Goal: Navigation & Orientation: Find specific page/section

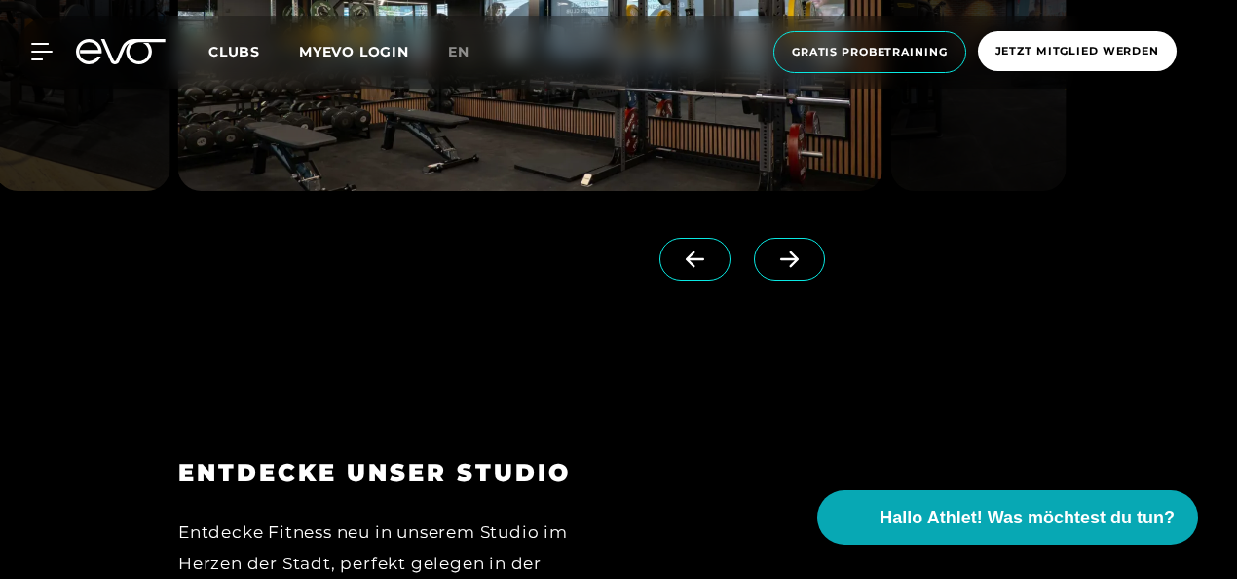
scroll to position [1753, 0]
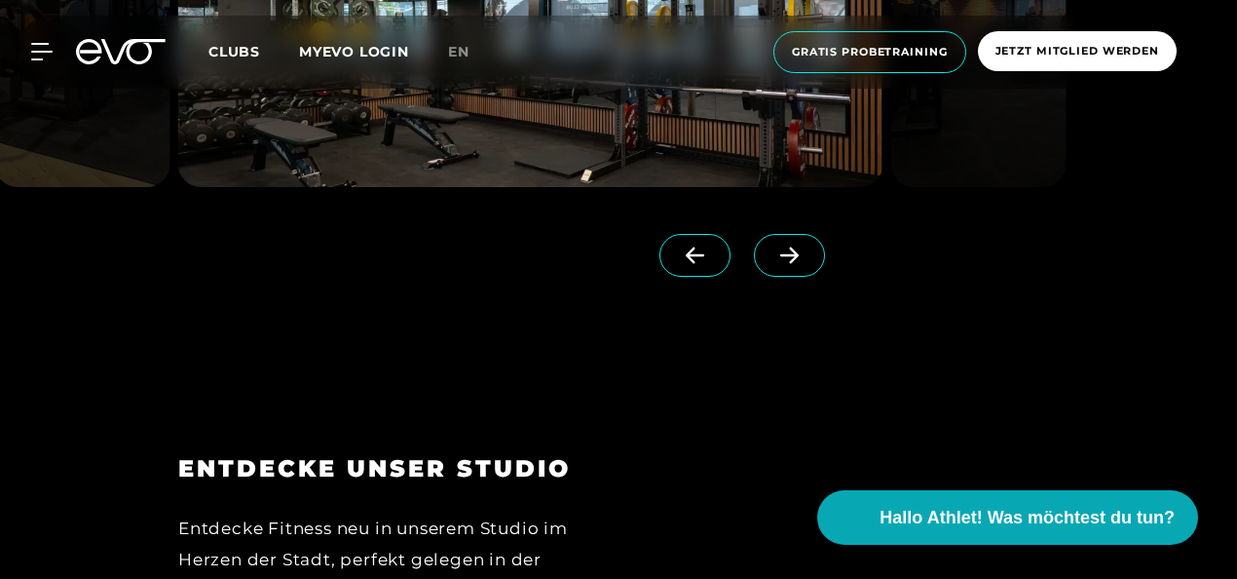
click at [772, 246] on icon at bounding box center [789, 255] width 34 height 18
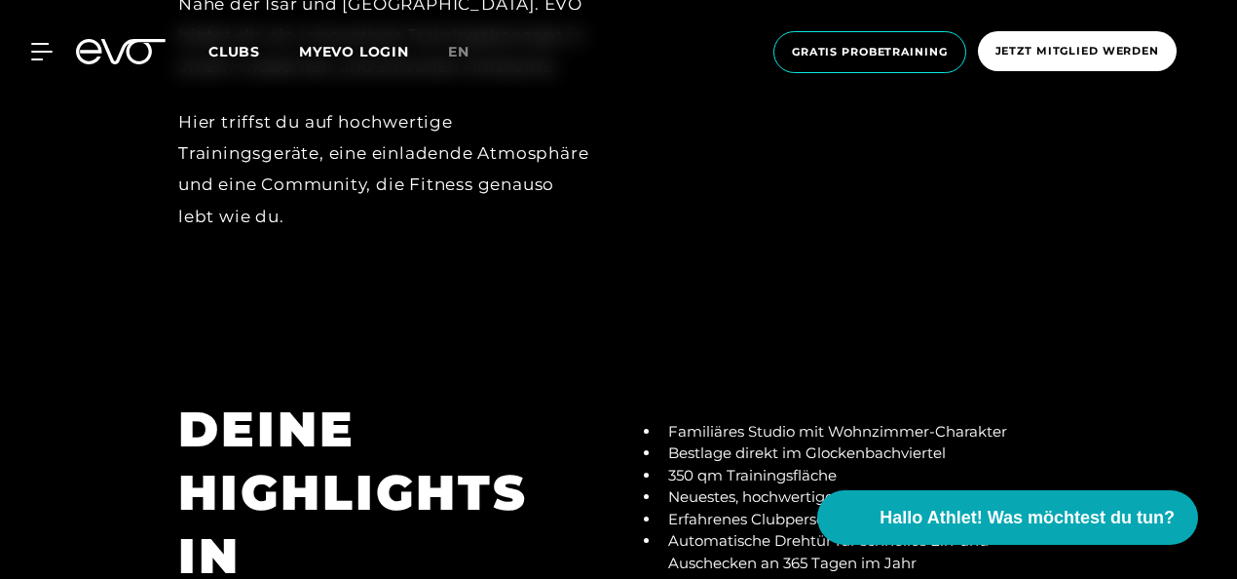
scroll to position [2338, 0]
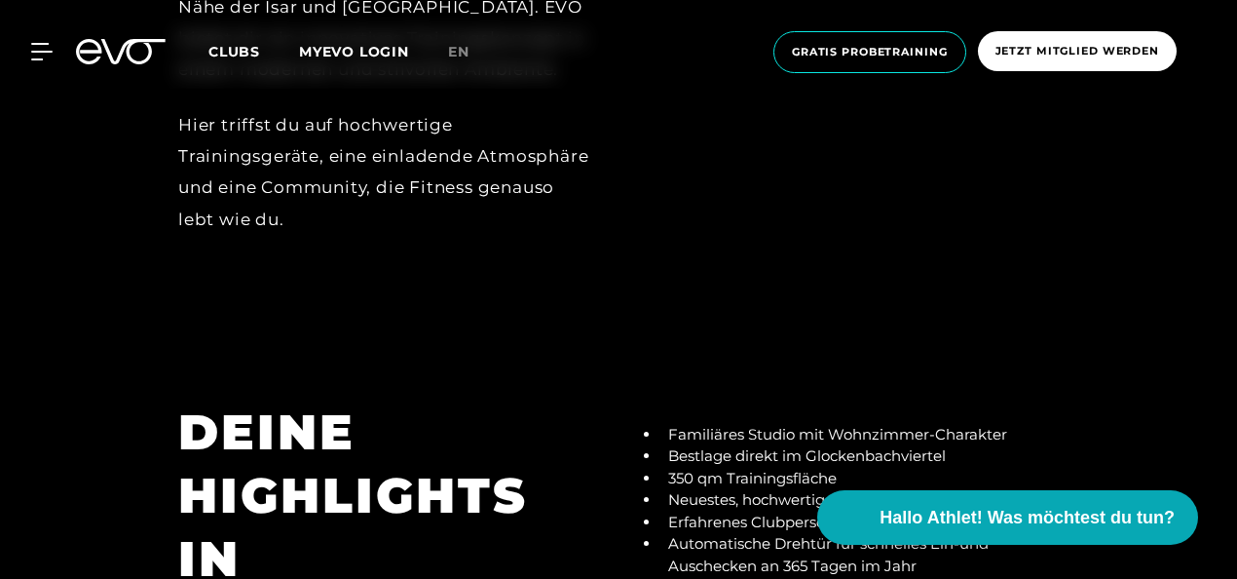
click at [229, 56] on span "Clubs" at bounding box center [234, 52] width 52 height 18
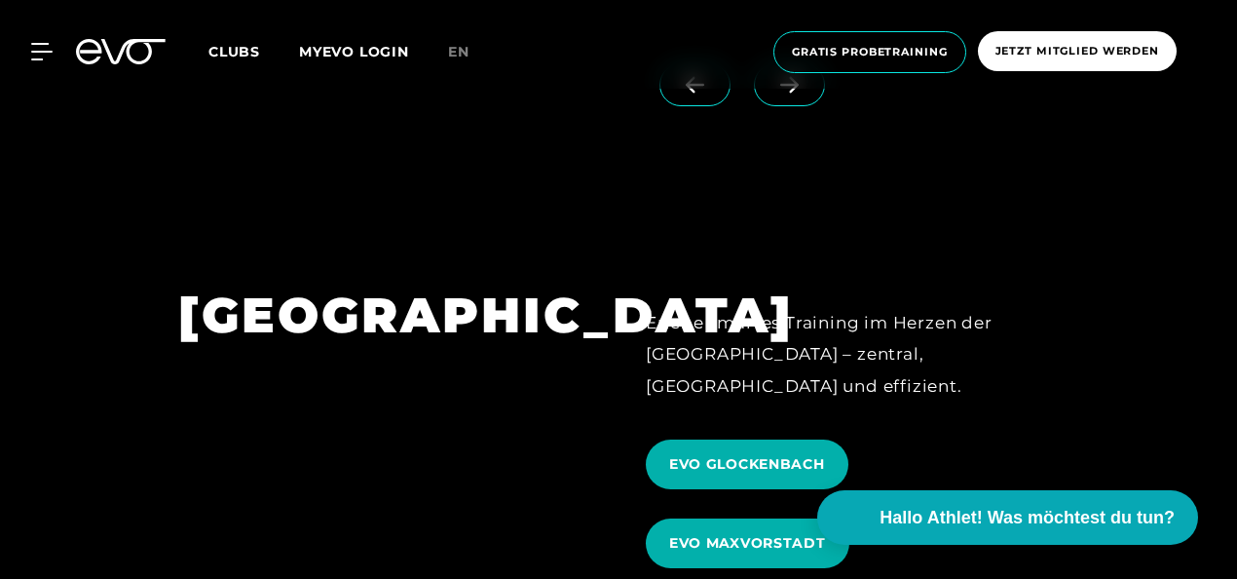
scroll to position [4773, 0]
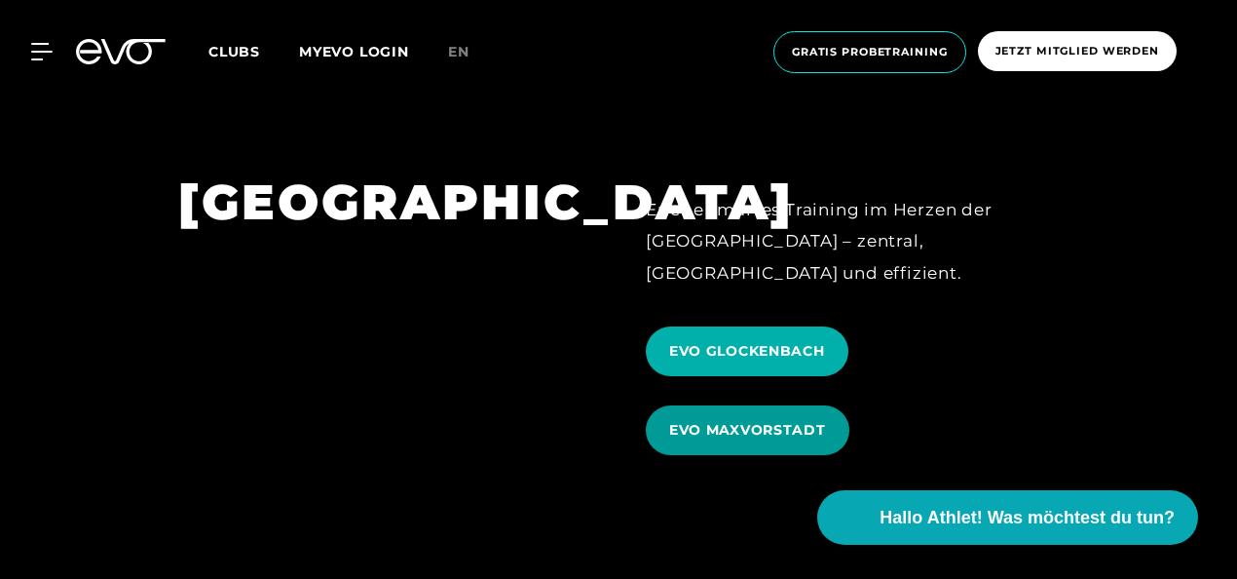
click at [806, 420] on span "EVO MAXVORSTADT" at bounding box center [747, 430] width 157 height 20
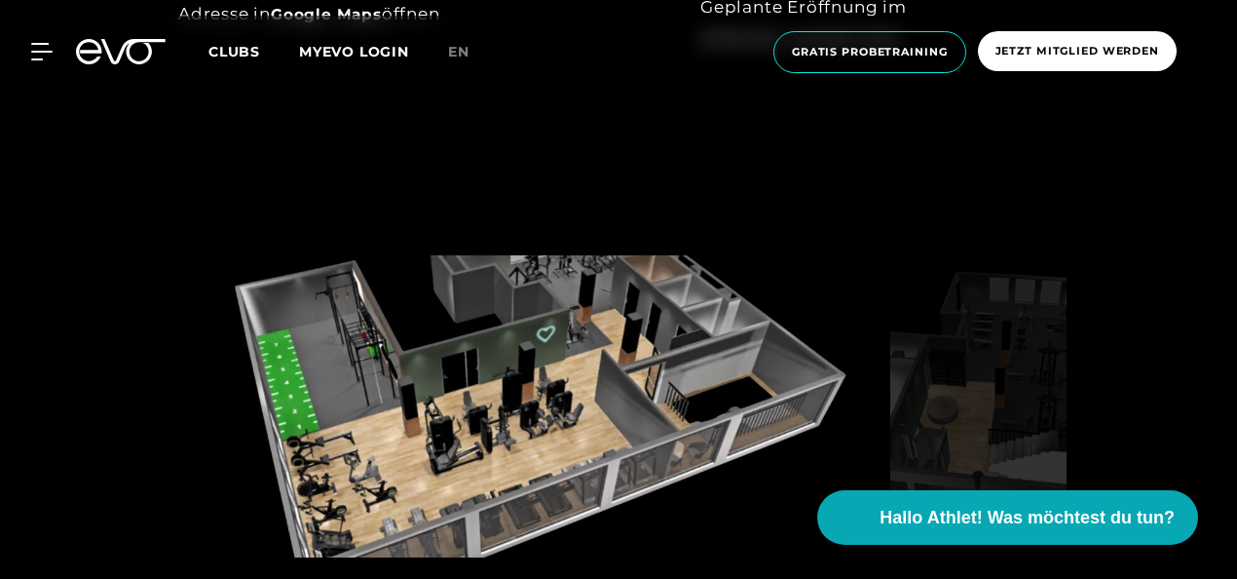
scroll to position [1128, 0]
